Goal: Information Seeking & Learning: Learn about a topic

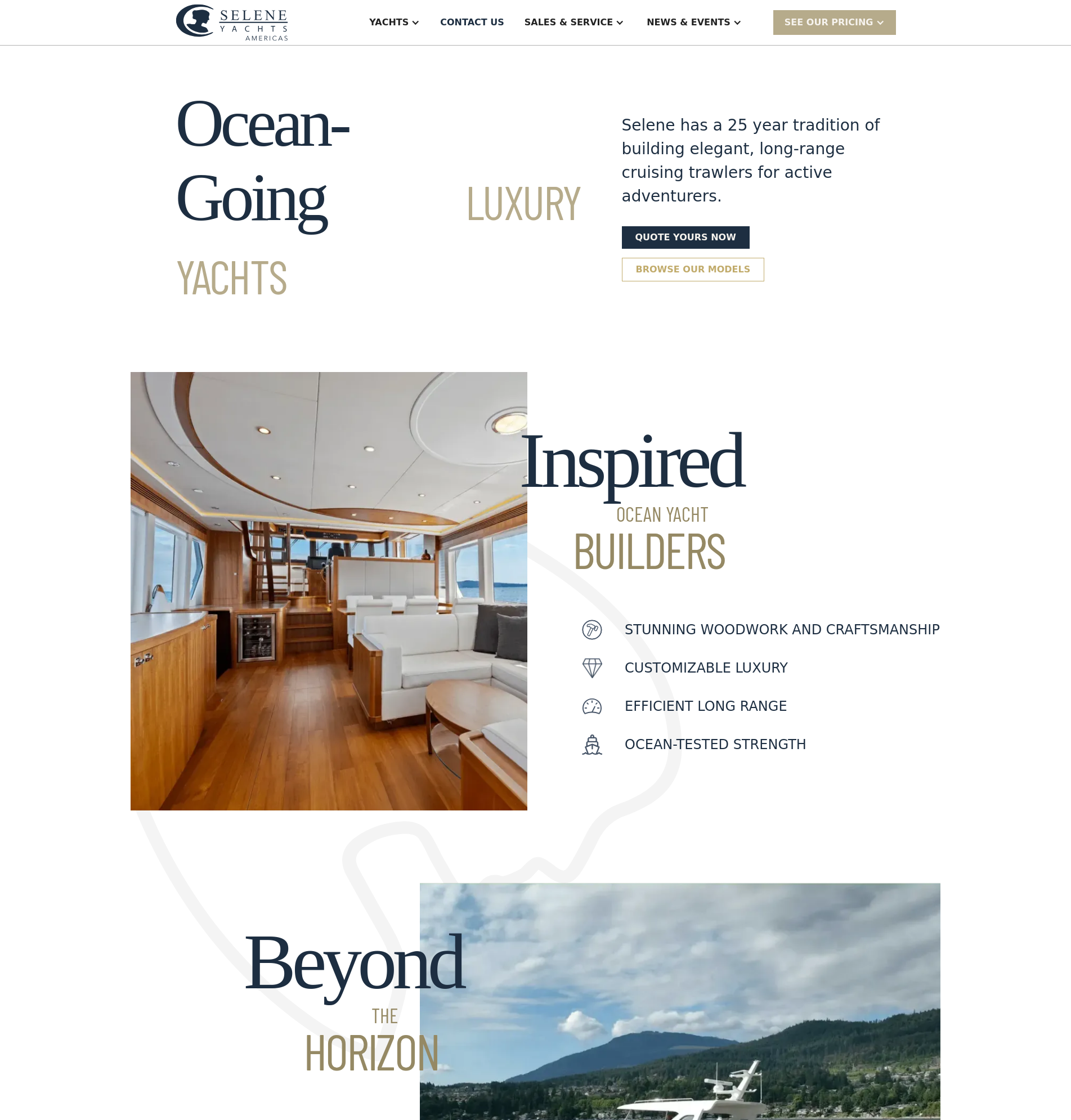
click at [765, 258] on link "Browse our models" at bounding box center [694, 269] width 143 height 24
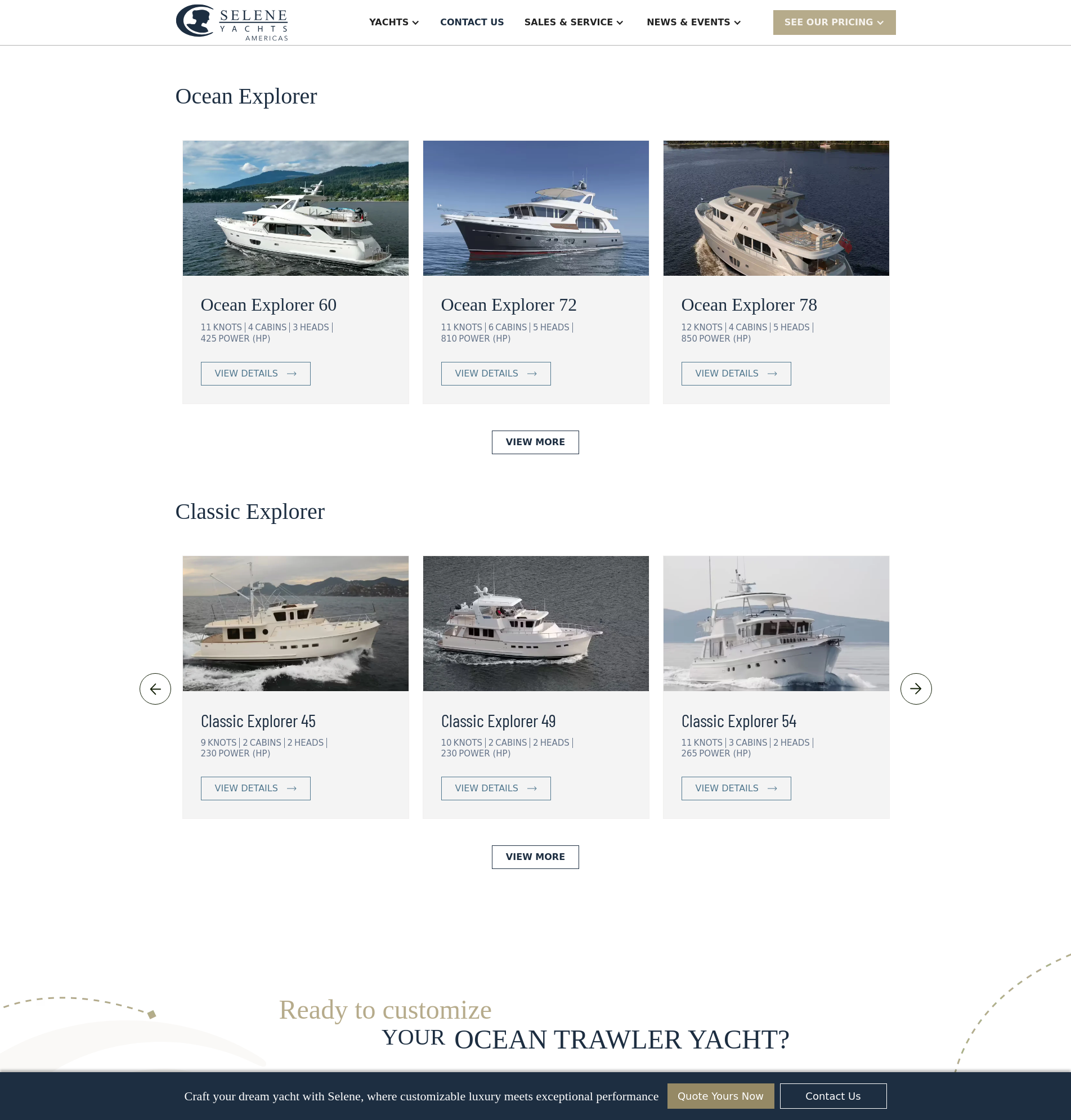
scroll to position [2053, 0]
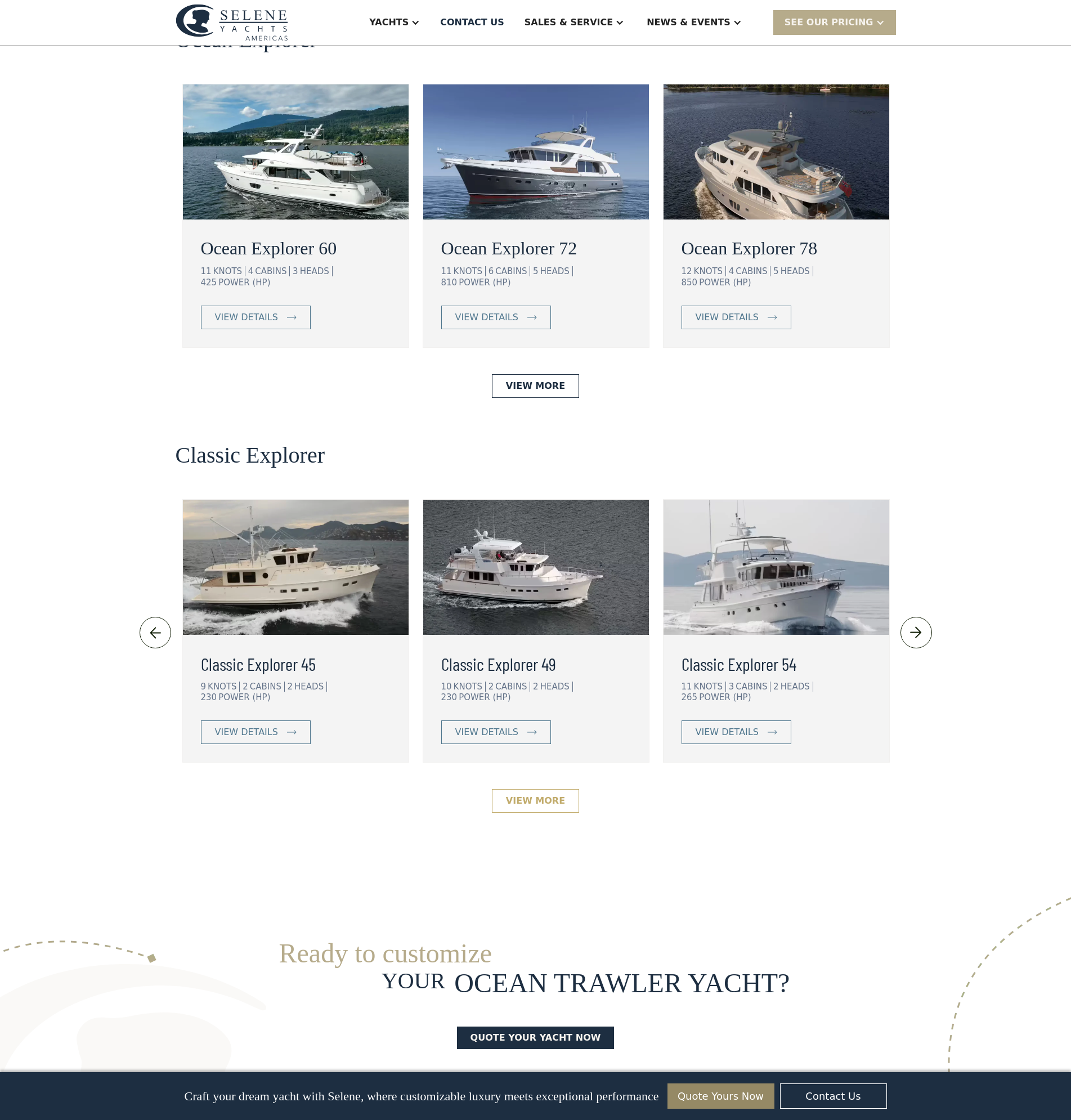
click at [522, 789] on link "View More" at bounding box center [536, 801] width 88 height 24
